Goal: Information Seeking & Learning: Understand process/instructions

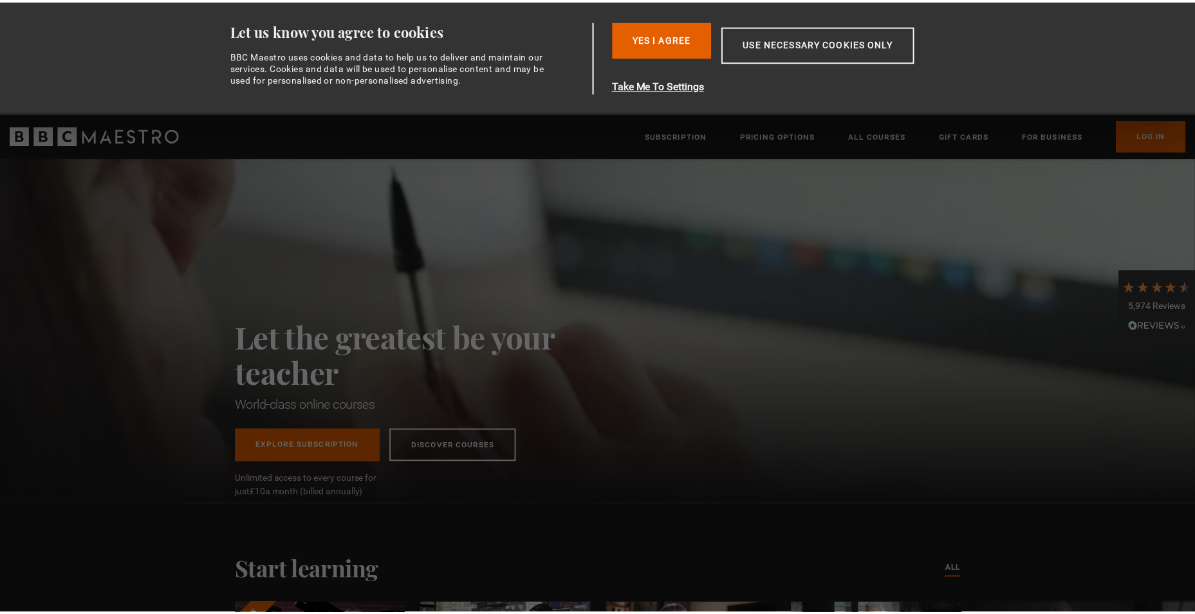
scroll to position [0, 1517]
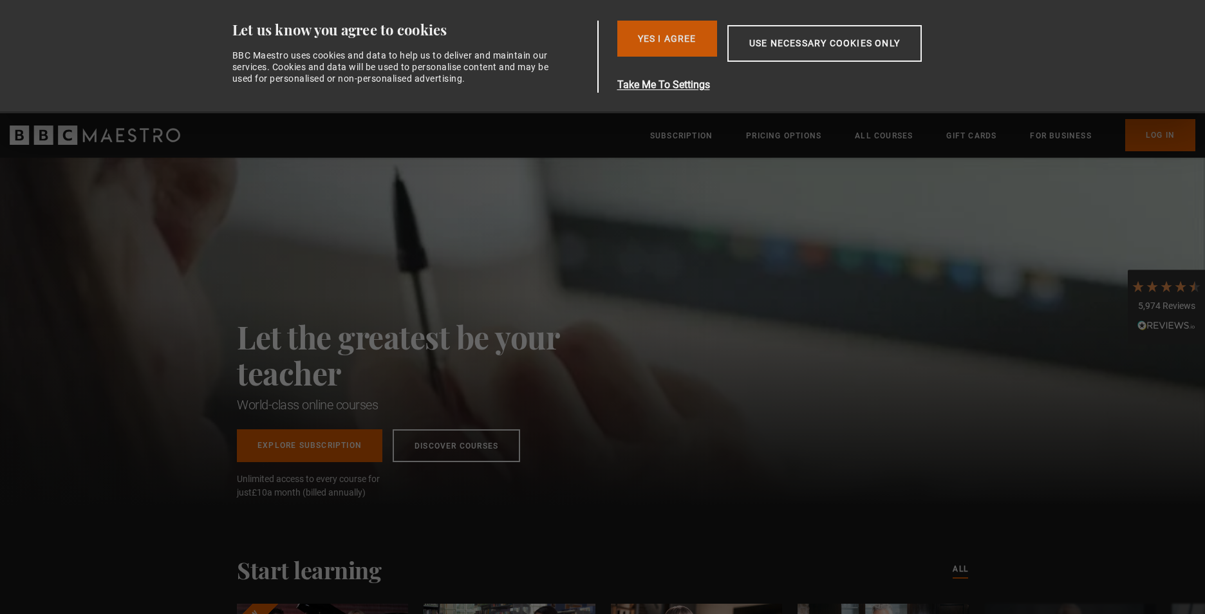
click at [650, 38] on button "Yes I Agree" at bounding box center [667, 39] width 100 height 36
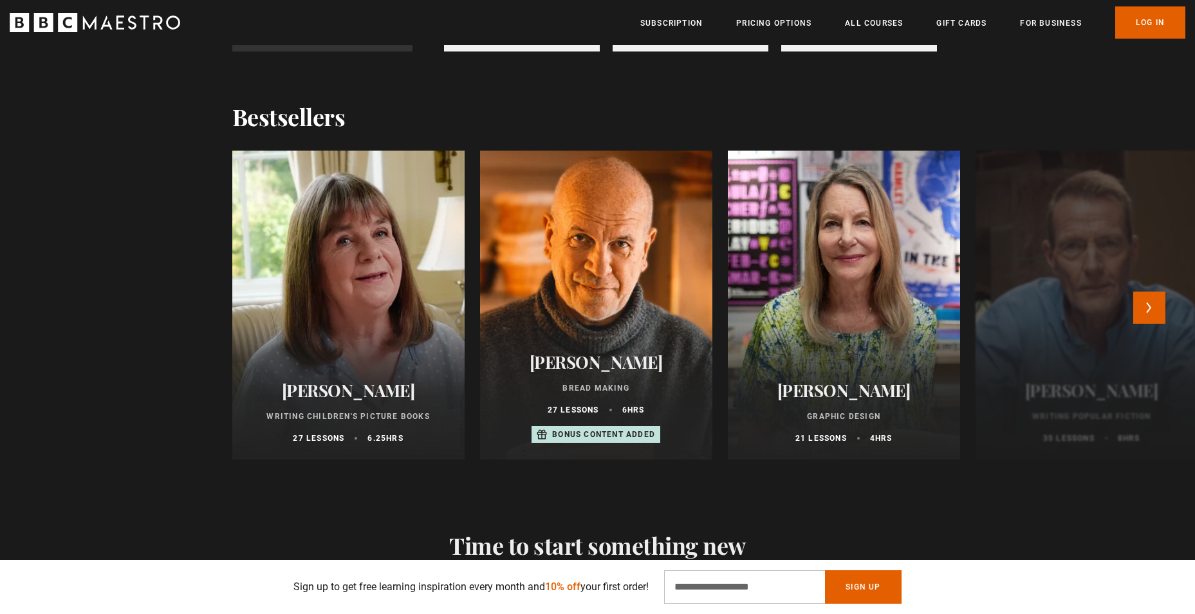
scroll to position [1287, 0]
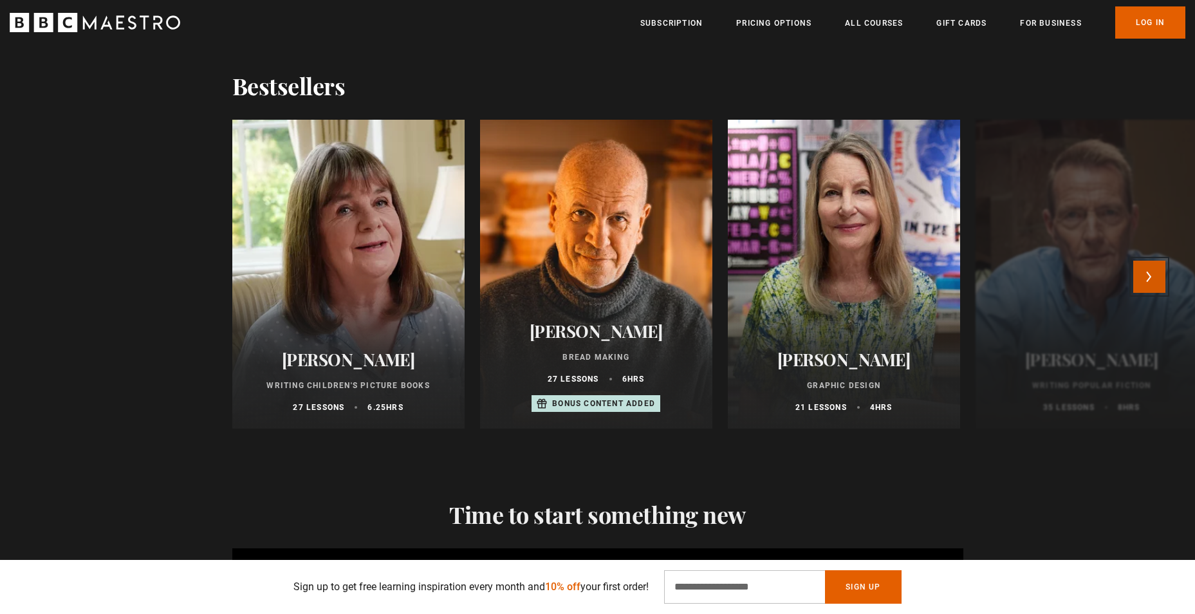
click at [1154, 275] on button "Next" at bounding box center [1149, 277] width 32 height 32
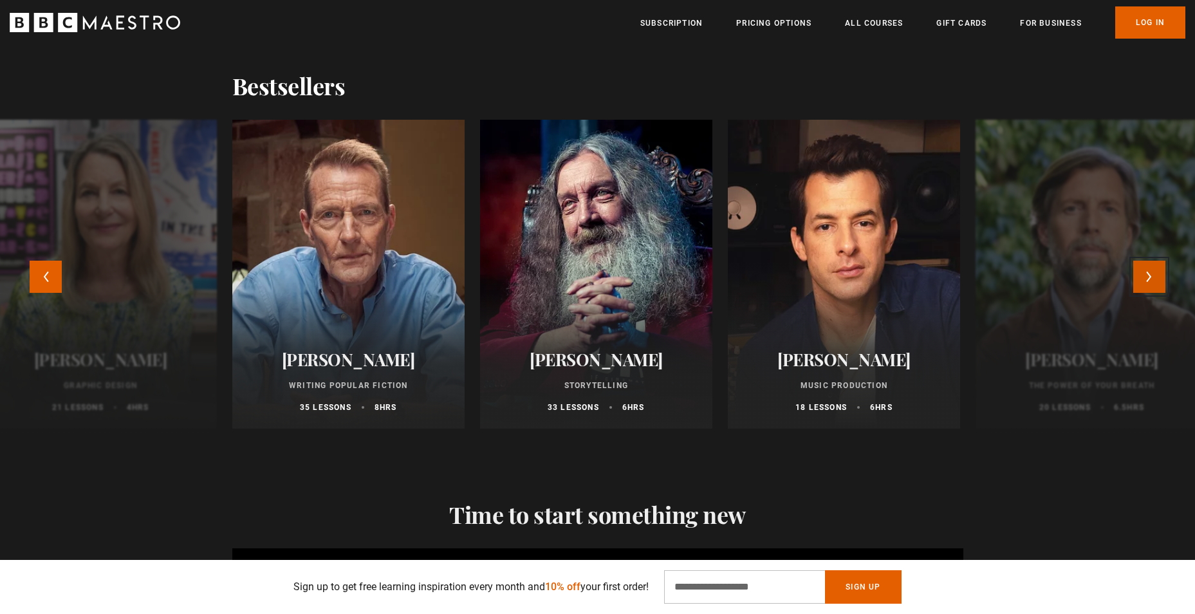
scroll to position [0, 2360]
click at [1154, 275] on button "Next" at bounding box center [1149, 277] width 32 height 32
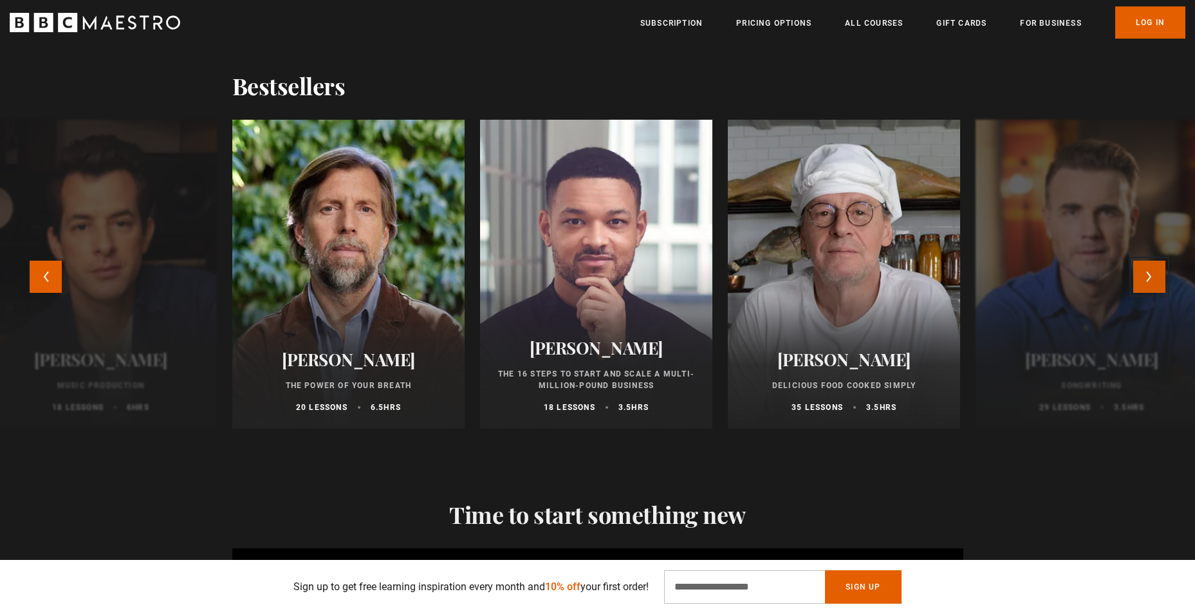
scroll to position [0, 2529]
click at [1154, 276] on button "Next" at bounding box center [1149, 277] width 32 height 32
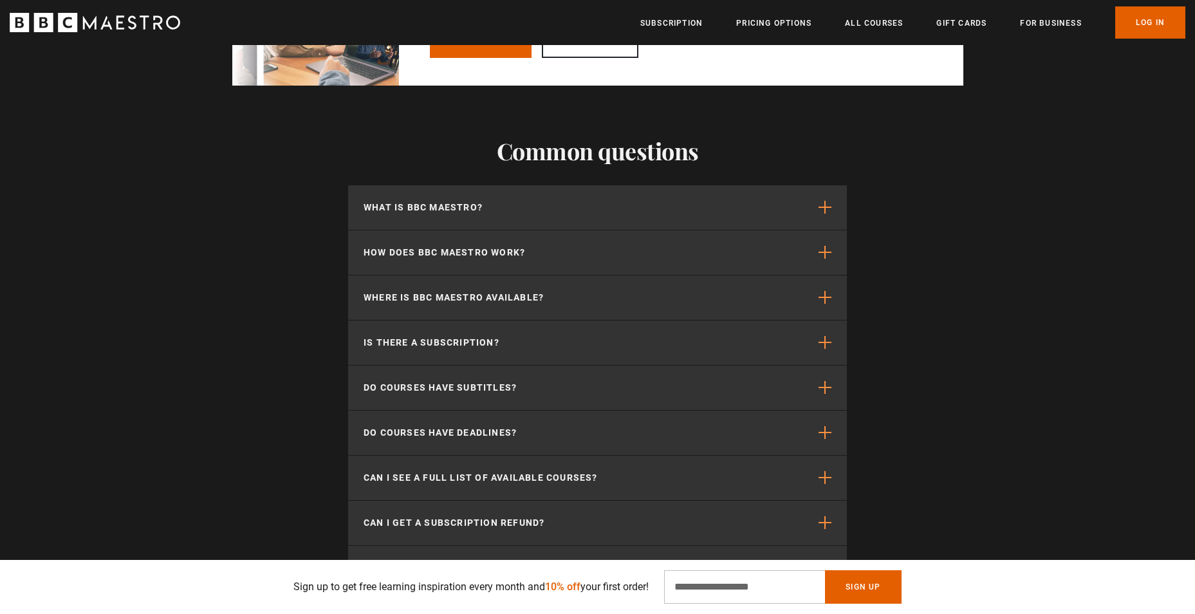
scroll to position [3603, 0]
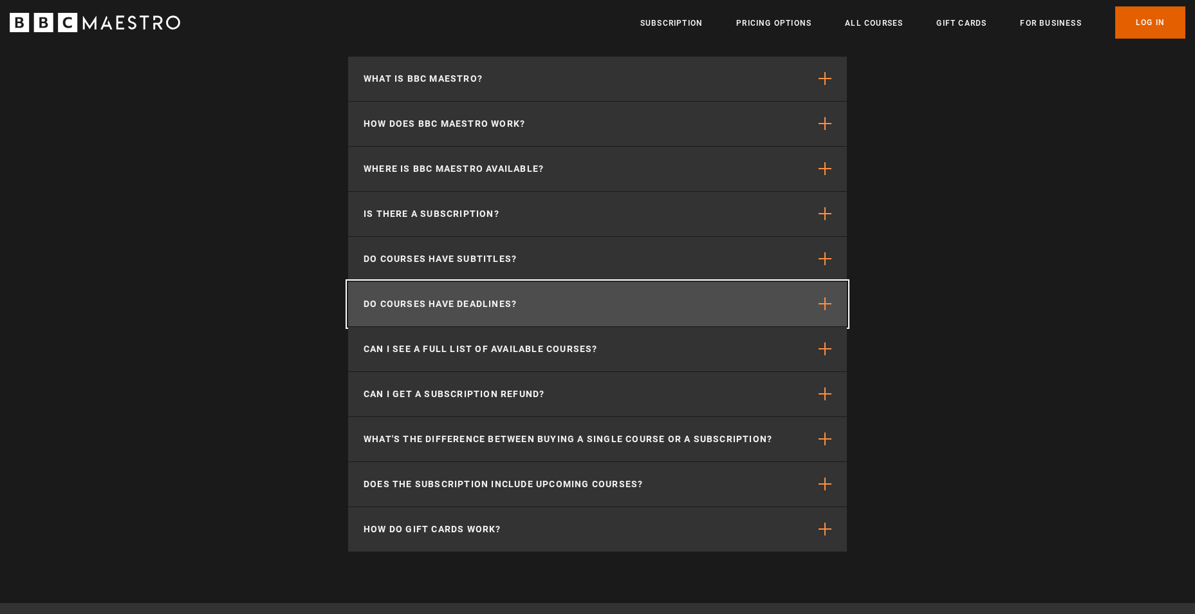
click at [820, 305] on span "button" at bounding box center [825, 303] width 13 height 13
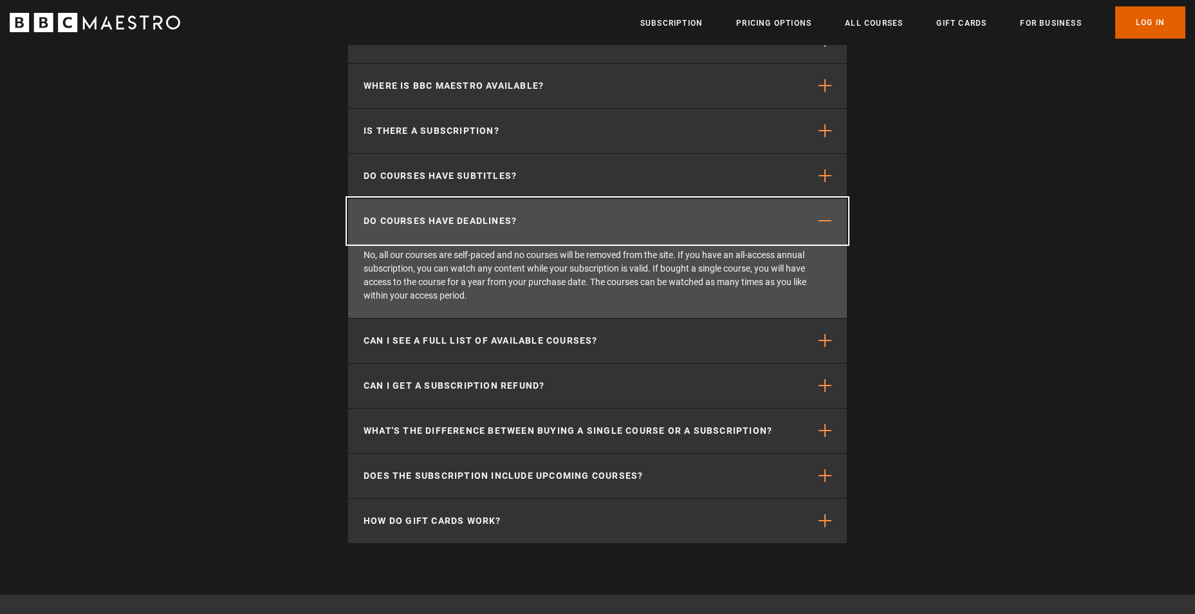
scroll to position [3732, 0]
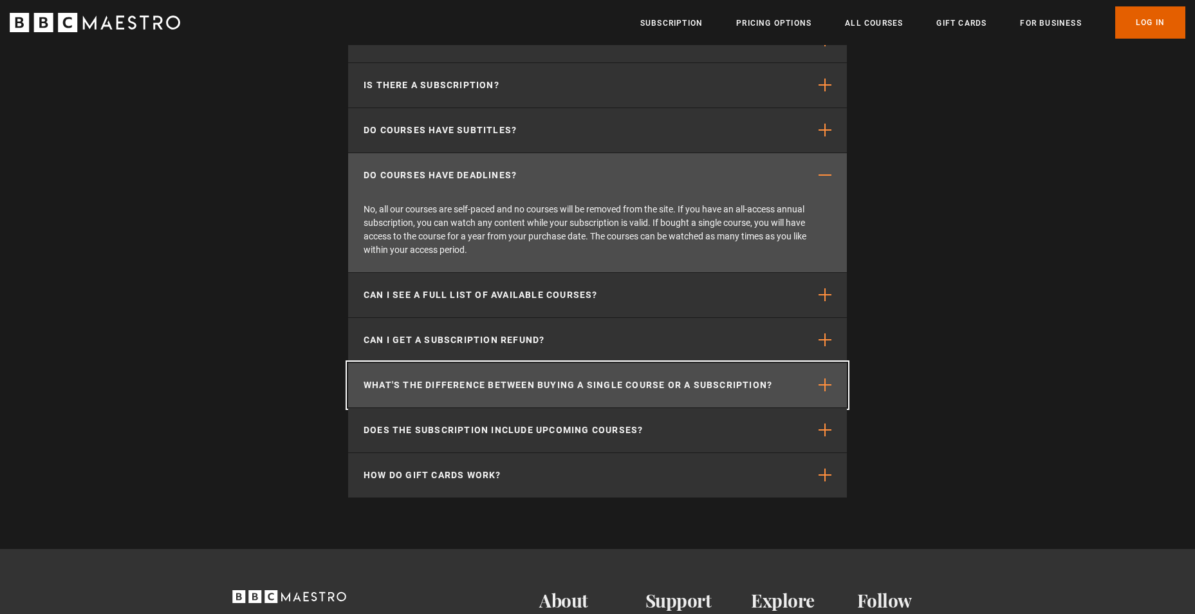
click at [826, 387] on span "button" at bounding box center [825, 384] width 13 height 13
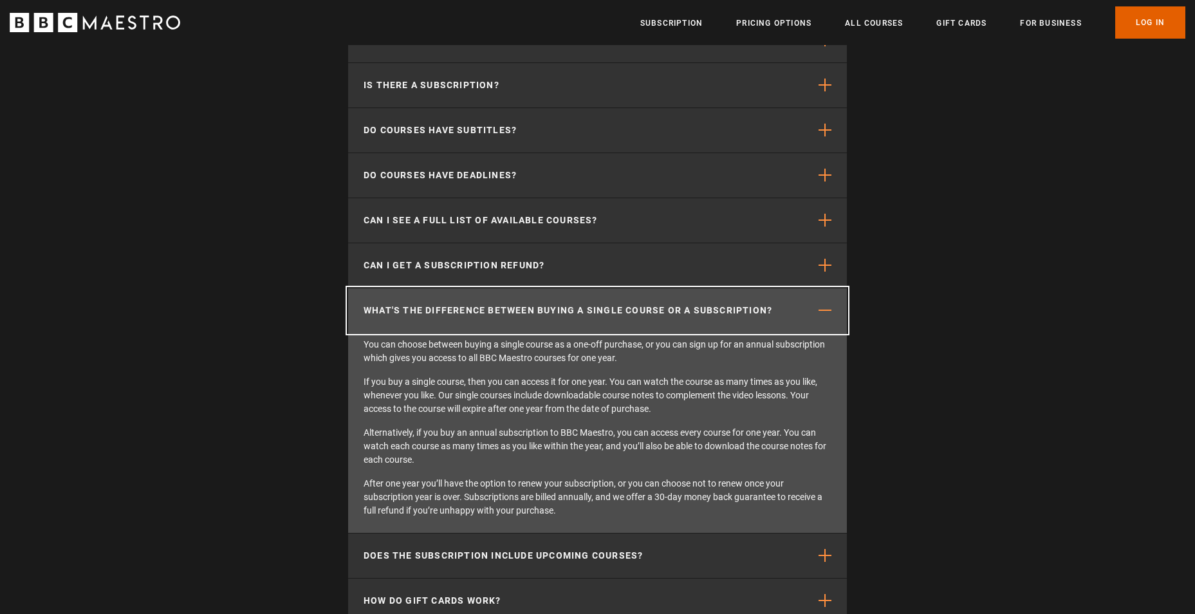
click at [823, 311] on span "button" at bounding box center [825, 310] width 13 height 13
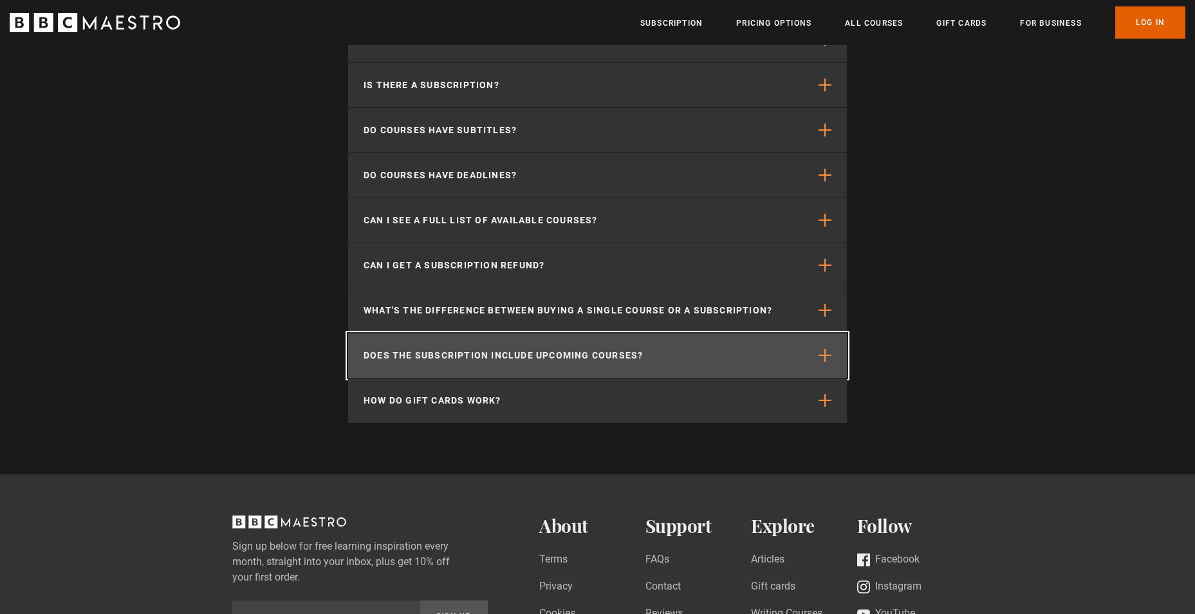
click at [826, 354] on span "button" at bounding box center [825, 355] width 13 height 13
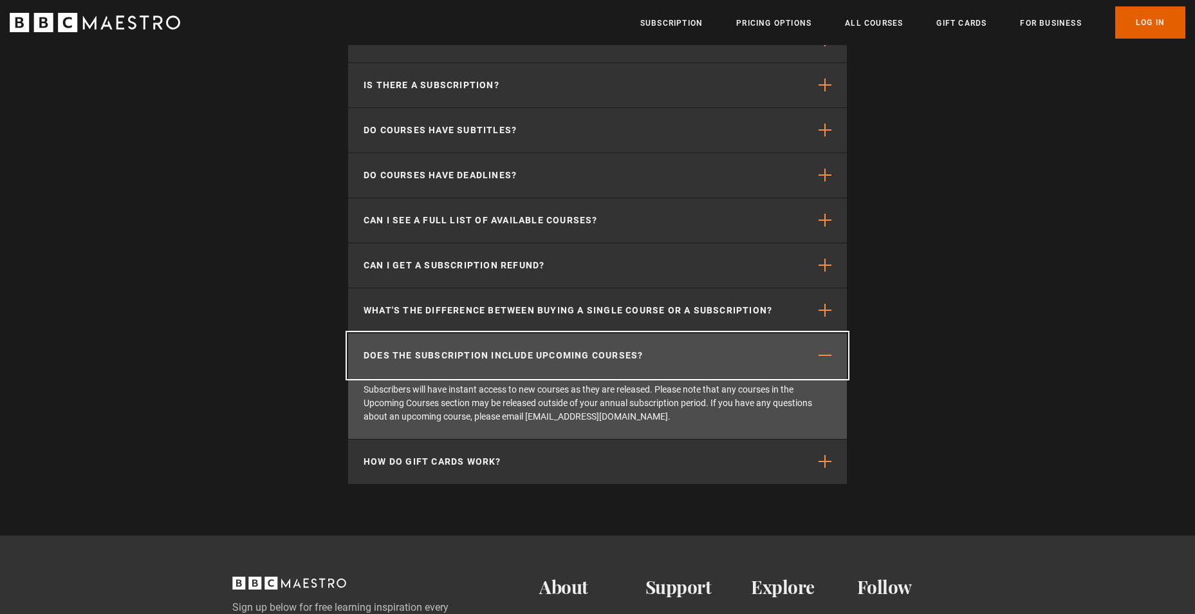
click at [826, 355] on span "button" at bounding box center [825, 355] width 13 height 13
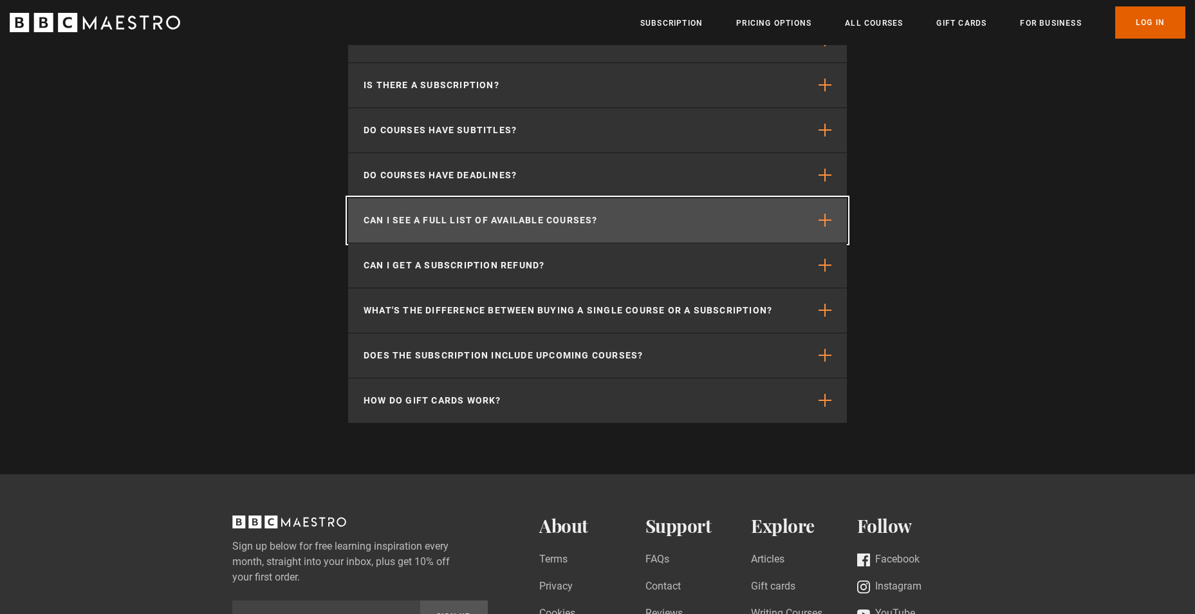
click at [828, 219] on span "button" at bounding box center [825, 220] width 13 height 13
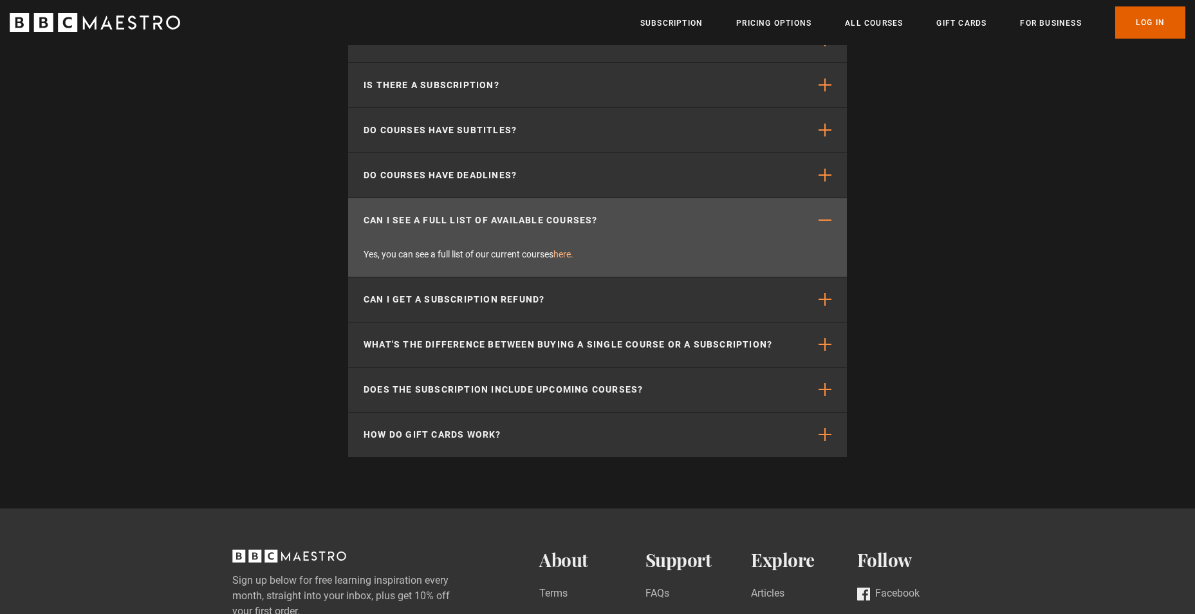
click at [564, 256] on link "here." at bounding box center [563, 254] width 20 height 10
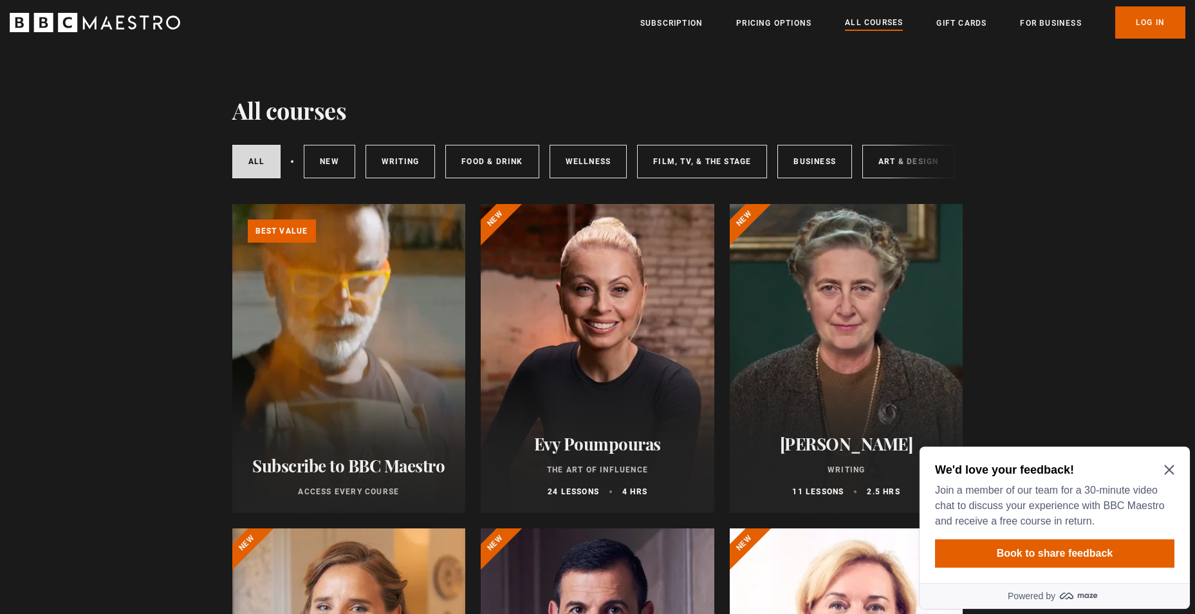
click at [1167, 467] on icon "Close Maze Prompt" at bounding box center [1169, 470] width 10 height 10
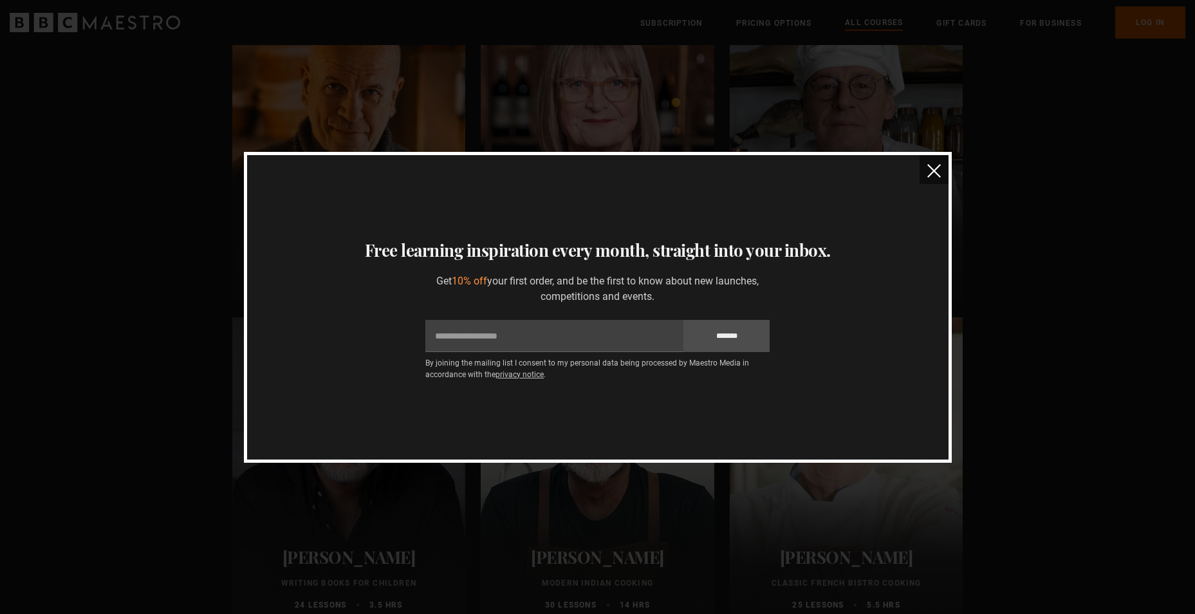
scroll to position [4247, 0]
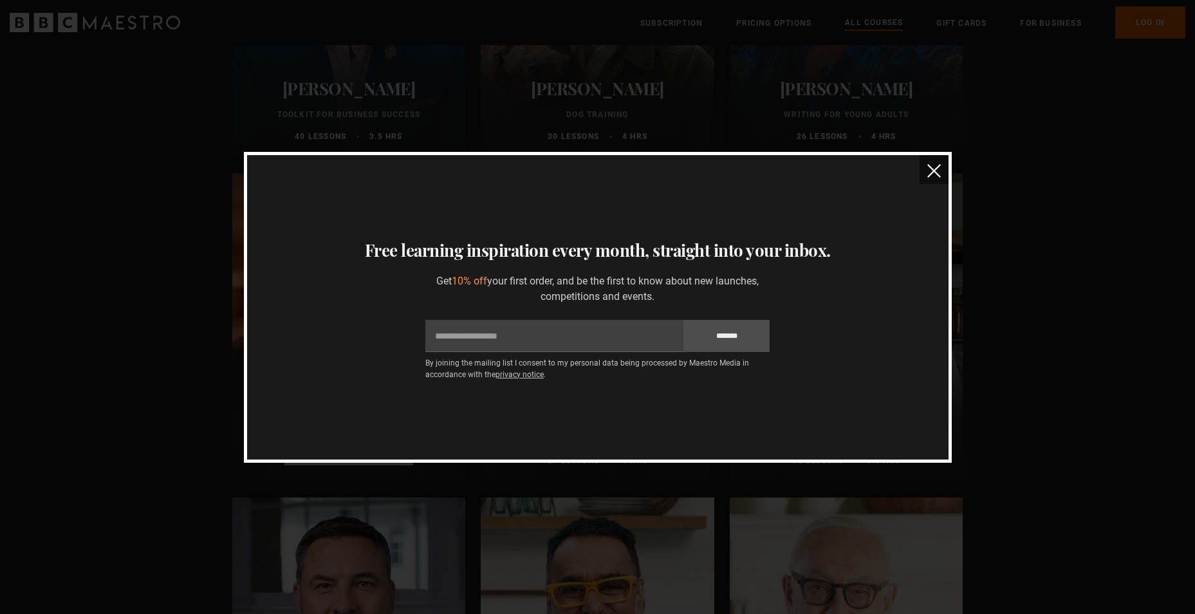
click at [931, 163] on button "close" at bounding box center [934, 169] width 29 height 29
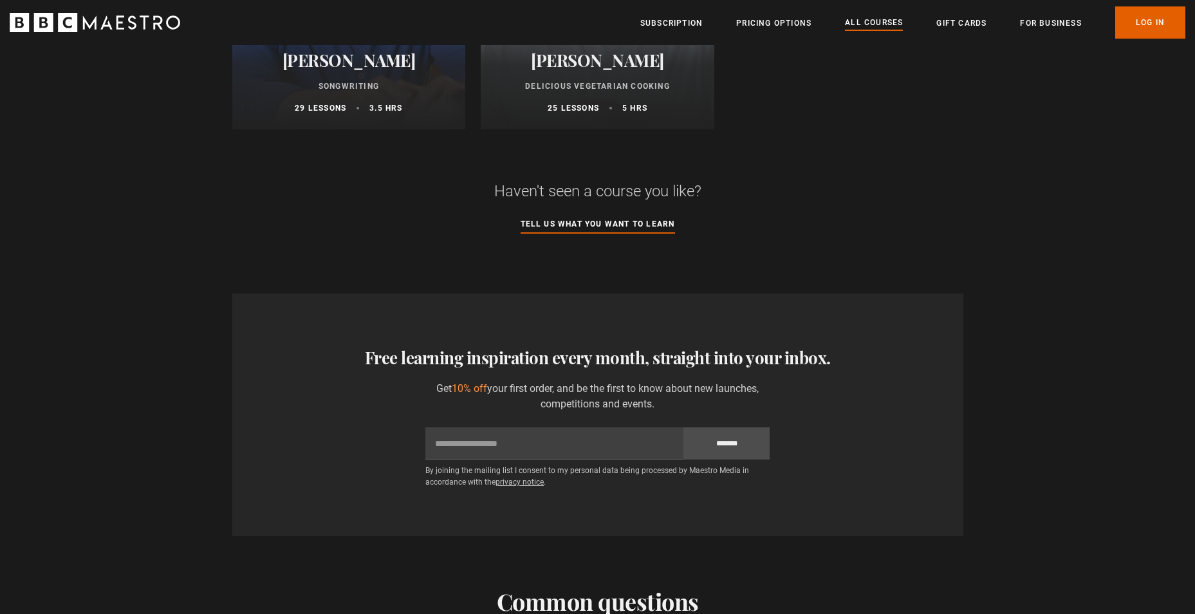
scroll to position [5277, 0]
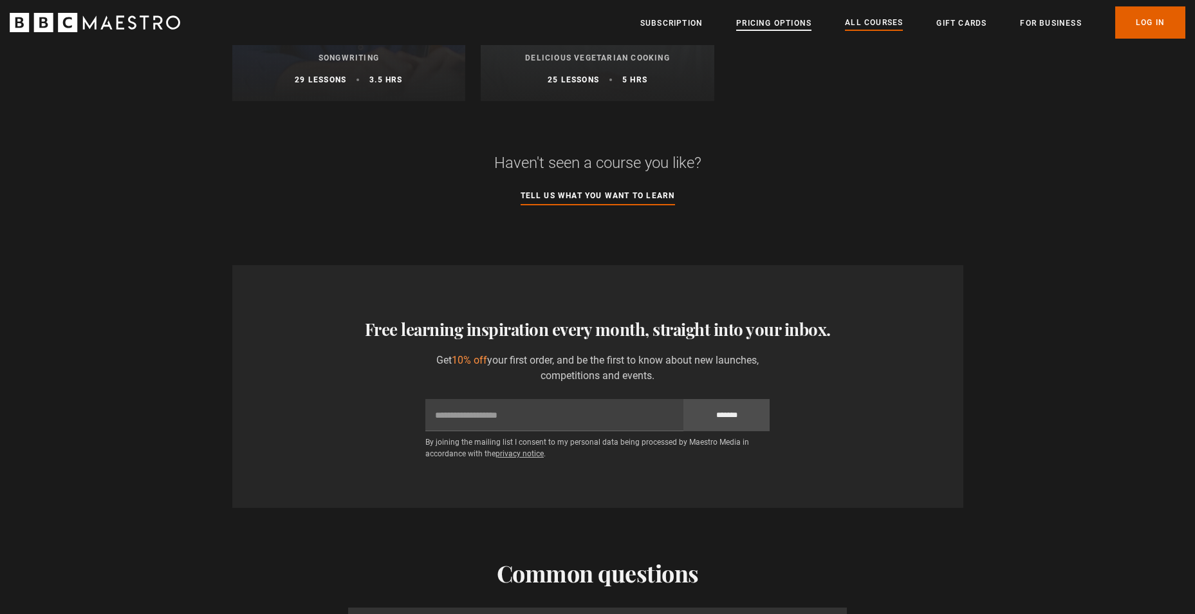
click at [782, 17] on link "Pricing Options" at bounding box center [773, 23] width 75 height 13
